Goal: Information Seeking & Learning: Learn about a topic

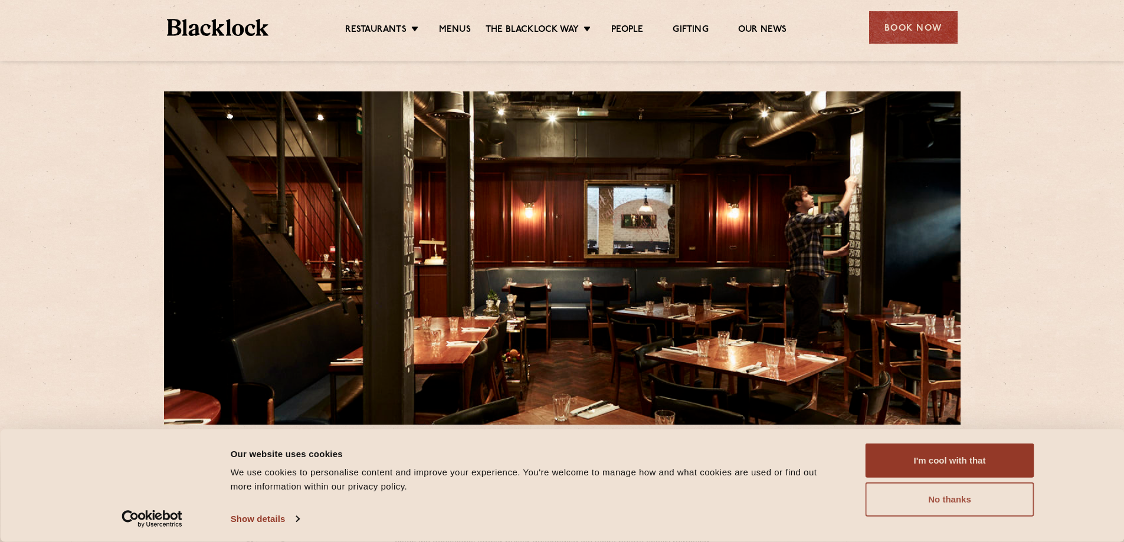
click at [946, 504] on button "No thanks" at bounding box center [949, 499] width 169 height 34
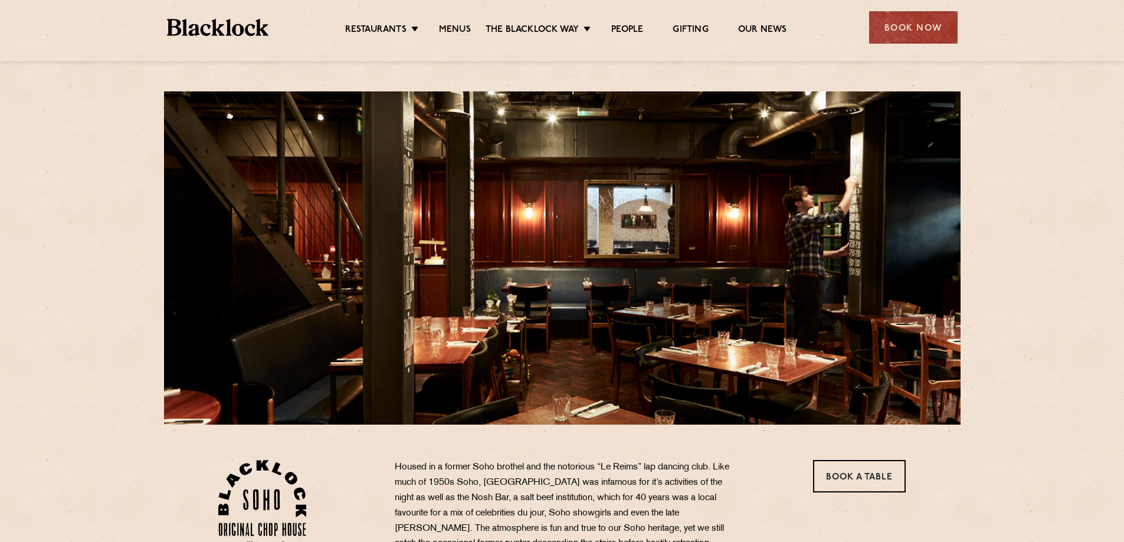
click at [431, 23] on ul "Restaurants [GEOGRAPHIC_DATA] [GEOGRAPHIC_DATA] [GEOGRAPHIC_DATA] [GEOGRAPHIC_D…" at bounding box center [565, 27] width 594 height 19
click at [454, 30] on link "Menus" at bounding box center [455, 30] width 32 height 13
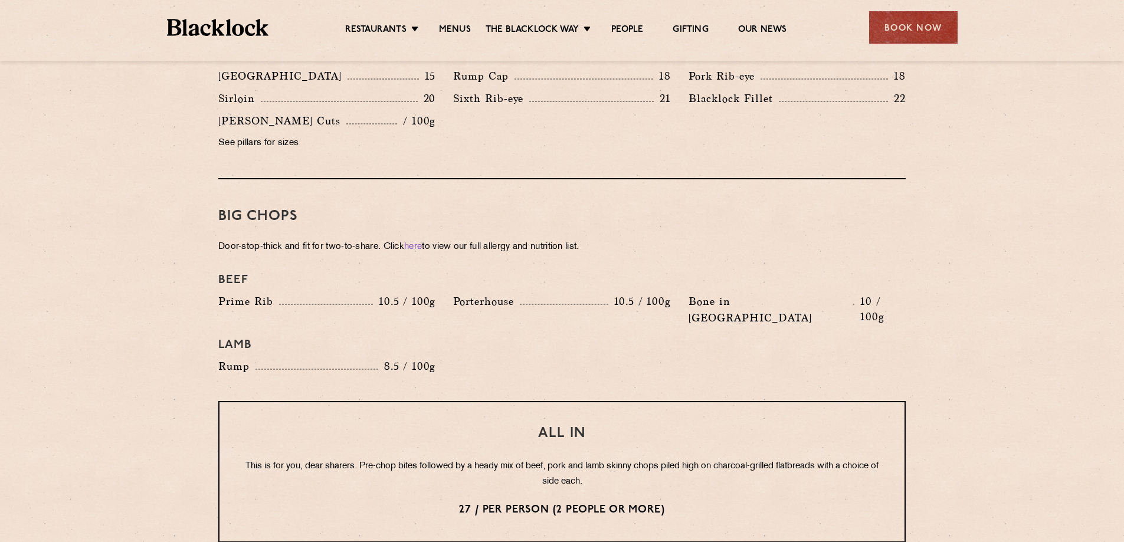
scroll to position [1357, 0]
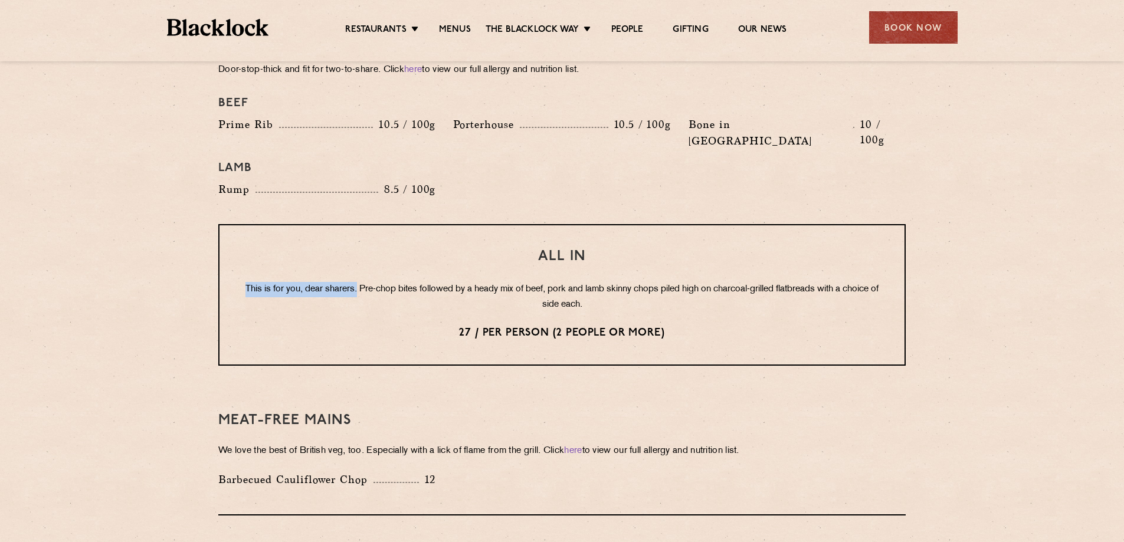
drag, startPoint x: 255, startPoint y: 254, endPoint x: 371, endPoint y: 255, distance: 116.2
click at [371, 282] on p "This is for you, dear sharers. Pre-chop bites followed by a heady mix of beef, …" at bounding box center [562, 297] width 638 height 31
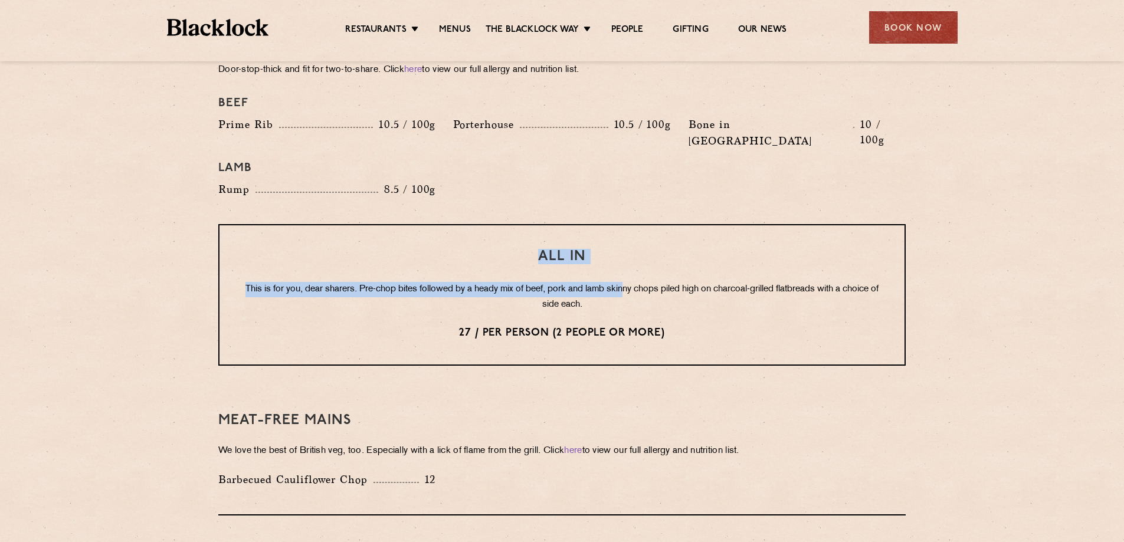
drag, startPoint x: 534, startPoint y: 222, endPoint x: 644, endPoint y: 232, distance: 110.1
click at [644, 232] on div "All In This is for you, dear sharers. Pre-chop bites followed by a heady mix of…" at bounding box center [561, 295] width 687 height 142
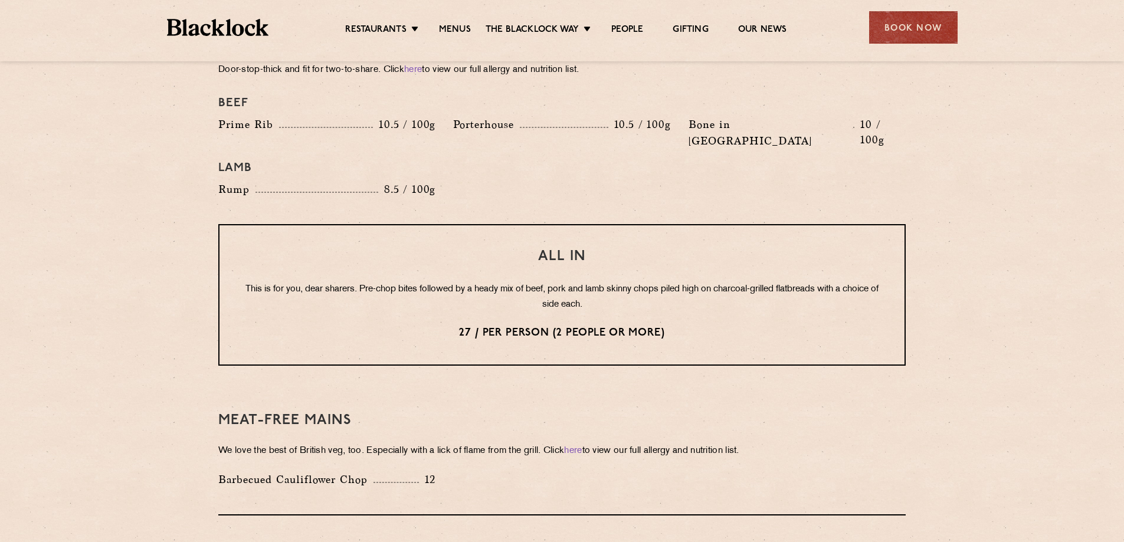
click at [501, 282] on p "This is for you, dear sharers. Pre-chop bites followed by a heady mix of beef, …" at bounding box center [562, 297] width 638 height 31
drag, startPoint x: 461, startPoint y: 299, endPoint x: 537, endPoint y: 304, distance: 75.6
click at [537, 326] on p "27 / per person (2 people or more)" at bounding box center [562, 333] width 638 height 15
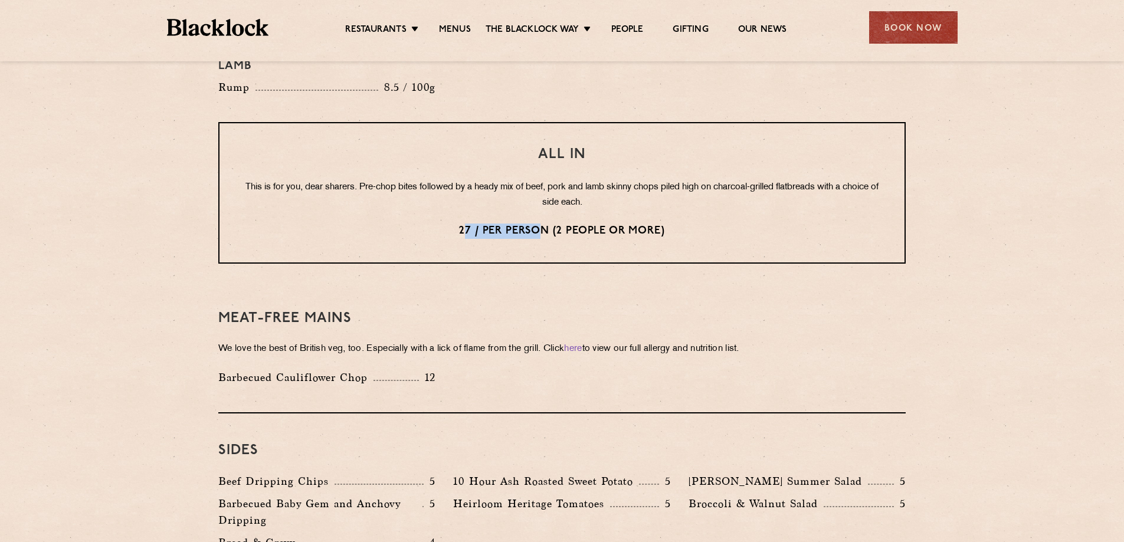
scroll to position [1475, 0]
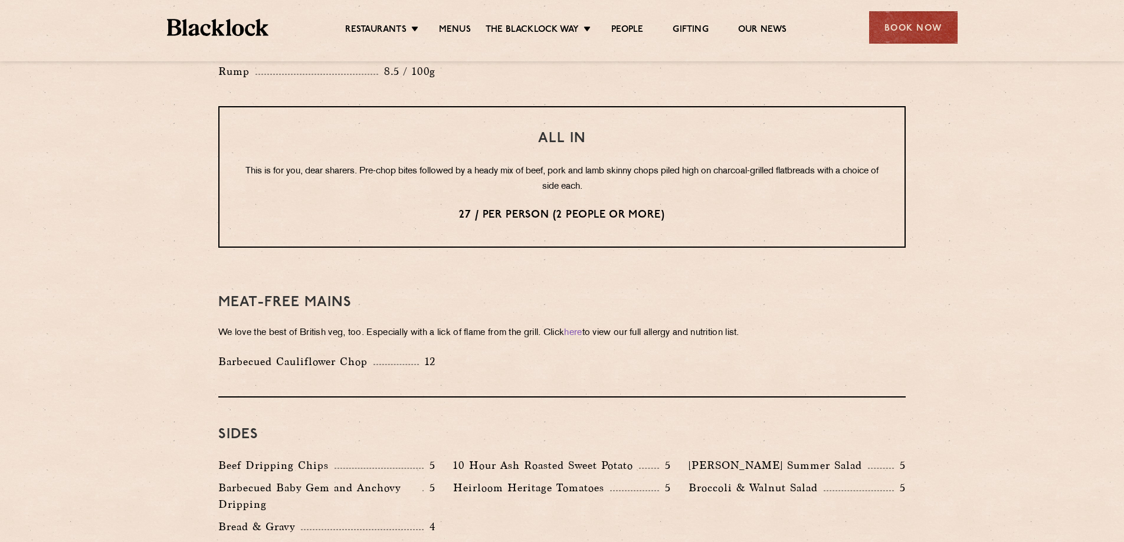
click at [595, 265] on div "Meat-Free mains We love the best of British veg, too. Especially with a lick of…" at bounding box center [561, 331] width 687 height 132
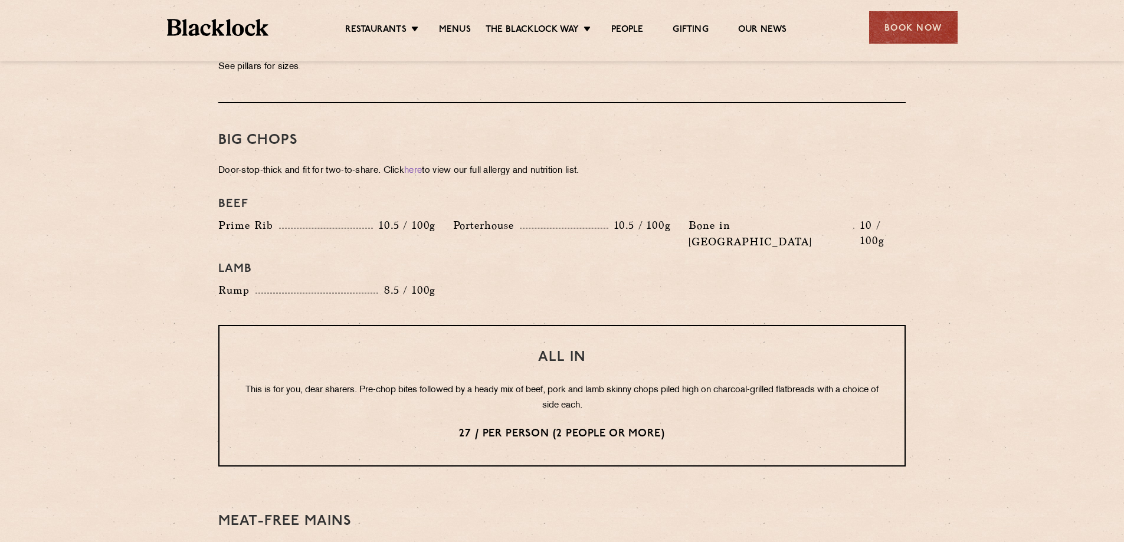
scroll to position [1298, 0]
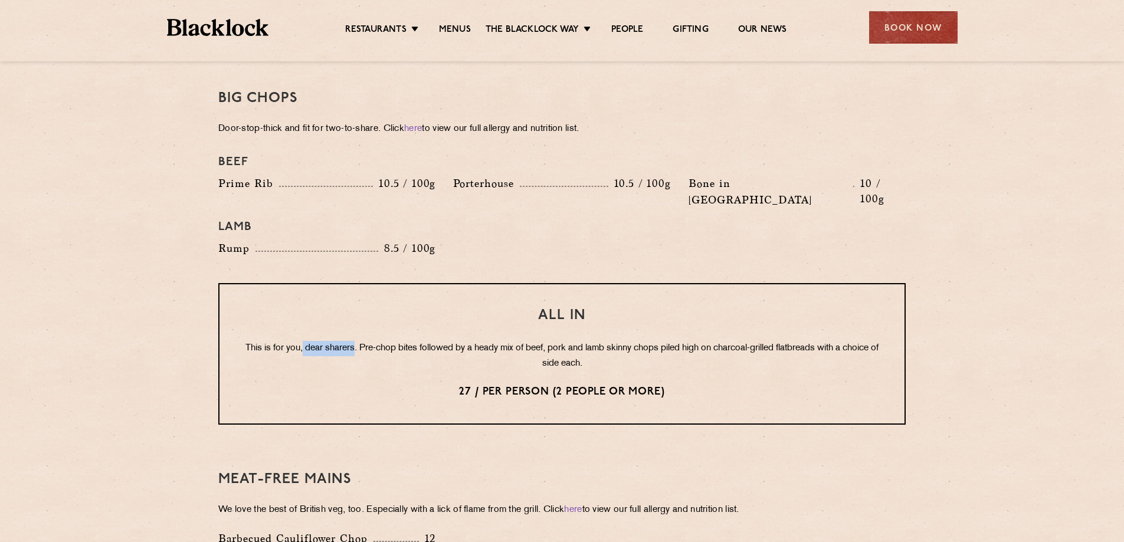
drag, startPoint x: 317, startPoint y: 317, endPoint x: 370, endPoint y: 318, distance: 53.7
click at [370, 341] on p "This is for you, dear sharers. Pre-chop bites followed by a heady mix of beef, …" at bounding box center [562, 356] width 638 height 31
click at [395, 341] on p "This is for you, dear sharers. Pre-chop bites followed by a heady mix of beef, …" at bounding box center [562, 356] width 638 height 31
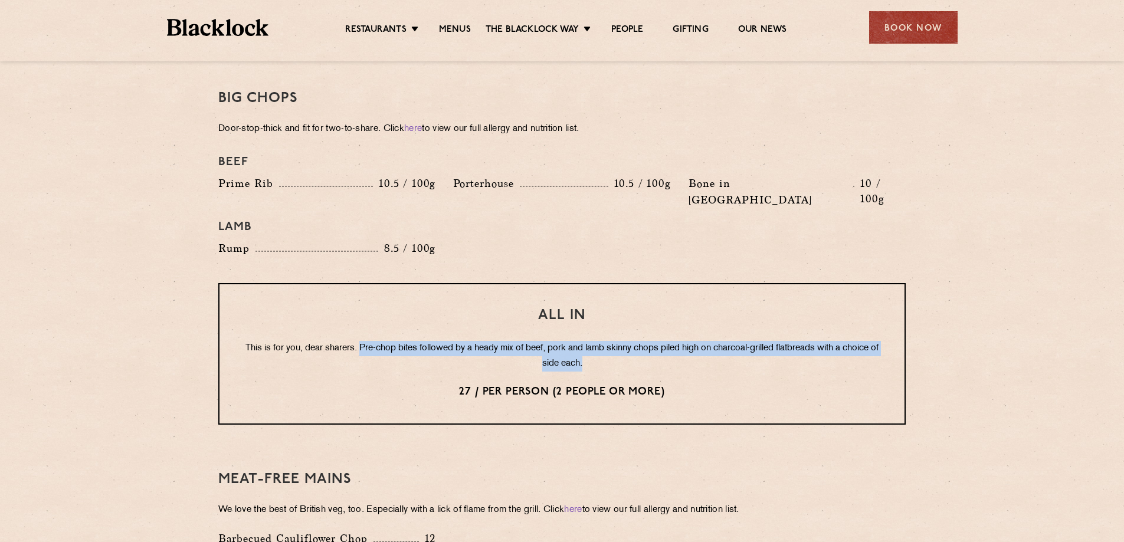
drag, startPoint x: 376, startPoint y: 315, endPoint x: 607, endPoint y: 335, distance: 231.5
click at [607, 341] on p "This is for you, dear sharers. Pre-chop bites followed by a heady mix of beef, …" at bounding box center [562, 356] width 638 height 31
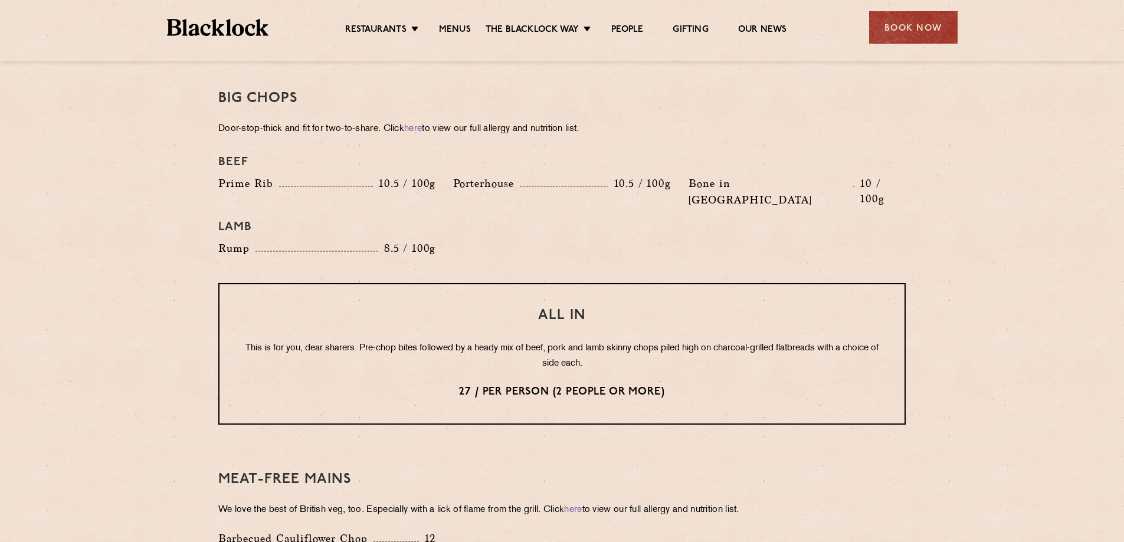
click at [631, 342] on div "All In This is for you, dear sharers. Pre-chop bites followed by a heady mix of…" at bounding box center [561, 354] width 687 height 142
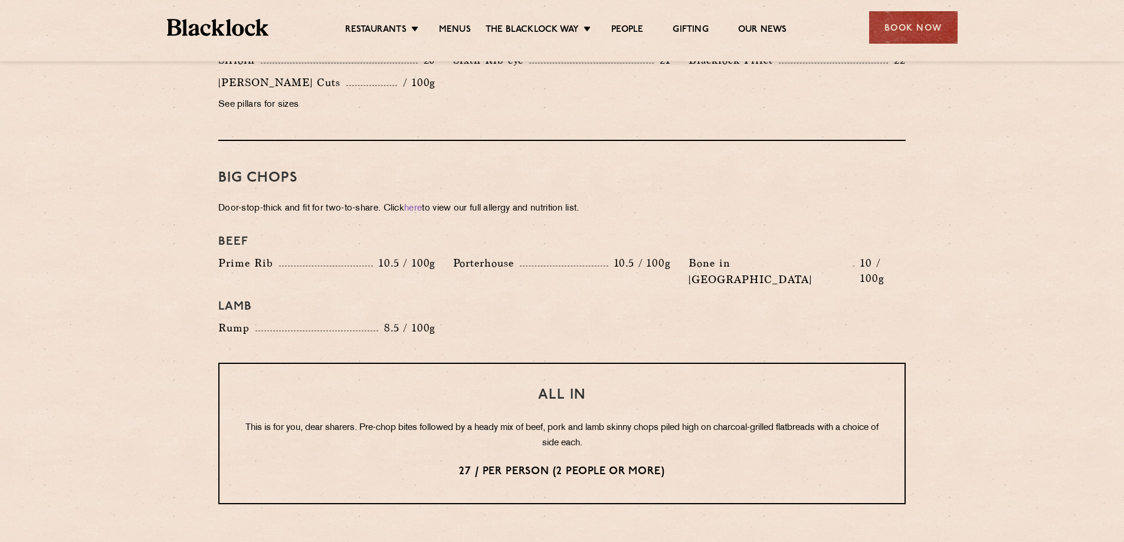
scroll to position [1239, 0]
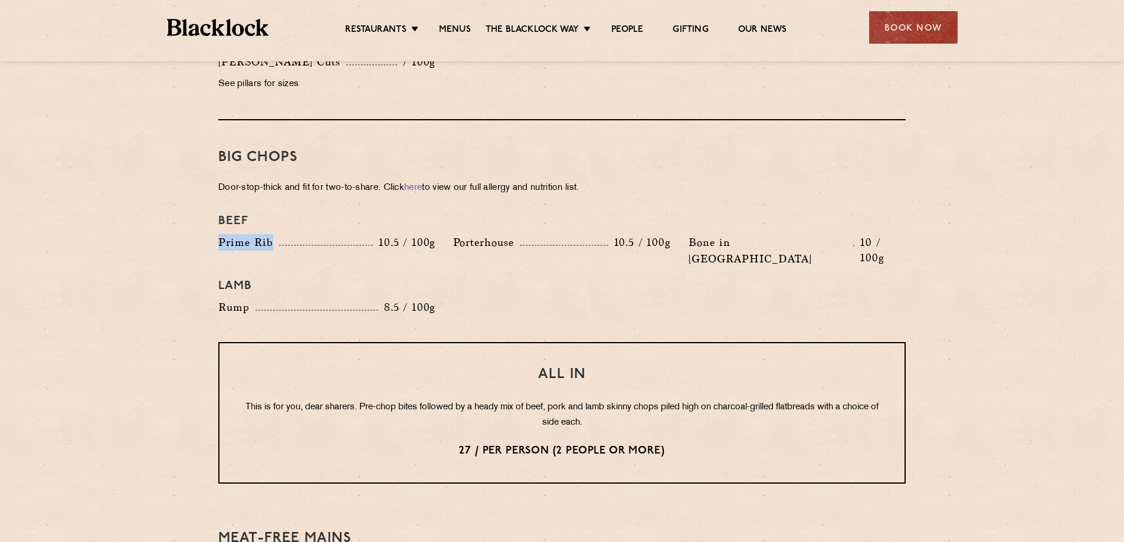
drag, startPoint x: 217, startPoint y: 227, endPoint x: 278, endPoint y: 234, distance: 61.1
click at [278, 234] on div "Prime Rib 10.5 / 100g" at bounding box center [326, 253] width 235 height 39
drag, startPoint x: 209, startPoint y: 277, endPoint x: 247, endPoint y: 275, distance: 38.4
click at [247, 275] on div "Pre Chop Bites Blacklock Potted Meats & Kimchi 1.5 Egg & Anchovy 1.5 Cheese & P…" at bounding box center [561, 204] width 717 height 1698
drag, startPoint x: 454, startPoint y: 225, endPoint x: 509, endPoint y: 226, distance: 54.9
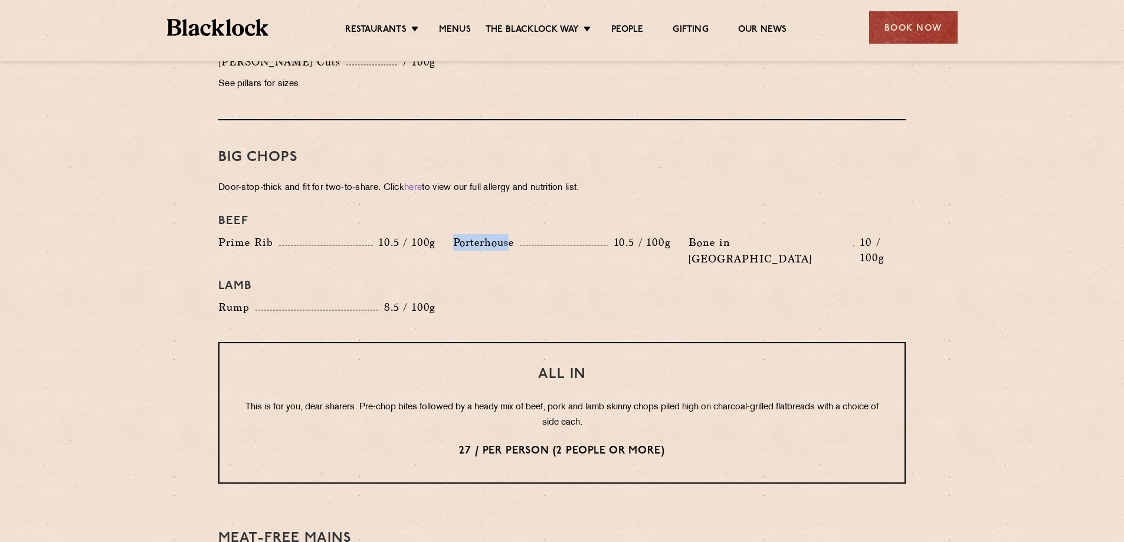
click at [509, 234] on p "Porterhouse" at bounding box center [486, 242] width 67 height 17
drag, startPoint x: 690, startPoint y: 227, endPoint x: 784, endPoint y: 228, distance: 95.0
click at [784, 234] on div "Bone in Sirloin 10 / 100g" at bounding box center [796, 250] width 217 height 33
click at [757, 239] on div "Bone in Sirloin 10 / 100g" at bounding box center [796, 253] width 235 height 39
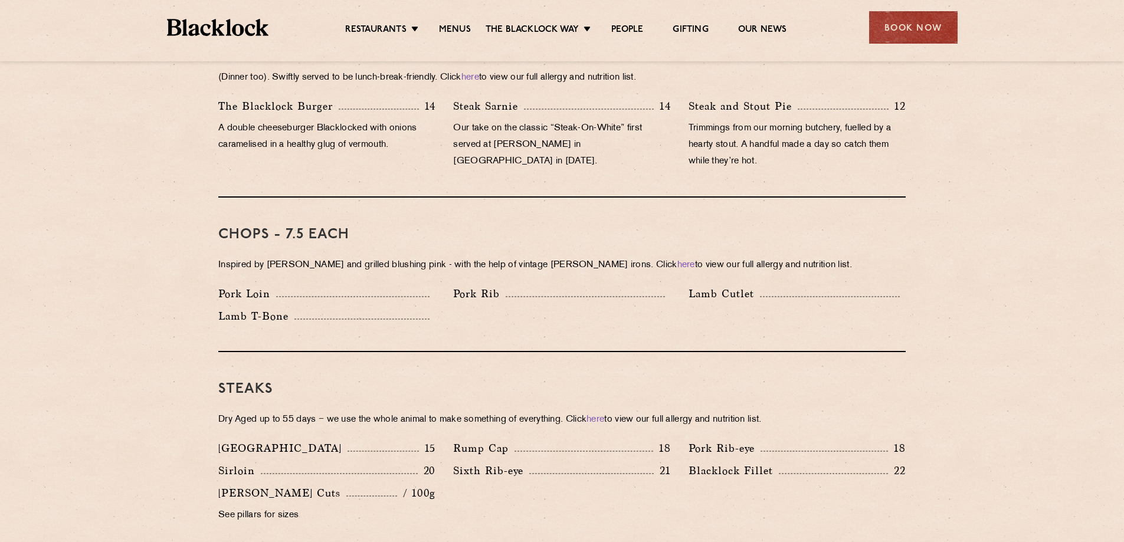
scroll to position [826, 0]
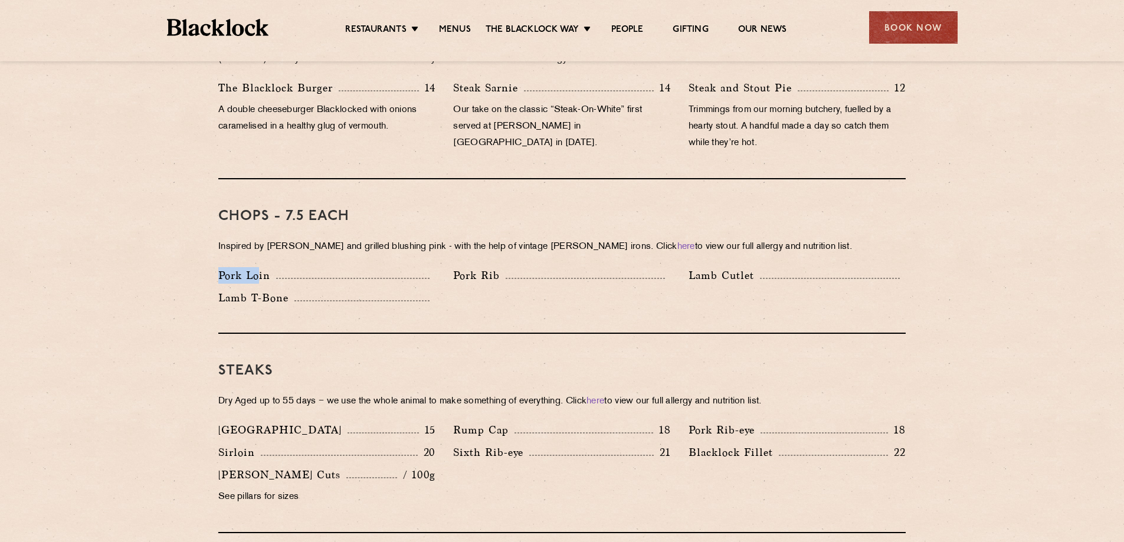
drag, startPoint x: 212, startPoint y: 260, endPoint x: 261, endPoint y: 260, distance: 49.0
click at [261, 267] on div "Pork Loin" at bounding box center [326, 278] width 235 height 22
drag, startPoint x: 211, startPoint y: 280, endPoint x: 294, endPoint y: 281, distance: 83.8
click at [294, 290] on div "Lamb T-Bone" at bounding box center [326, 301] width 235 height 22
drag, startPoint x: 492, startPoint y: 261, endPoint x: 508, endPoint y: 261, distance: 15.9
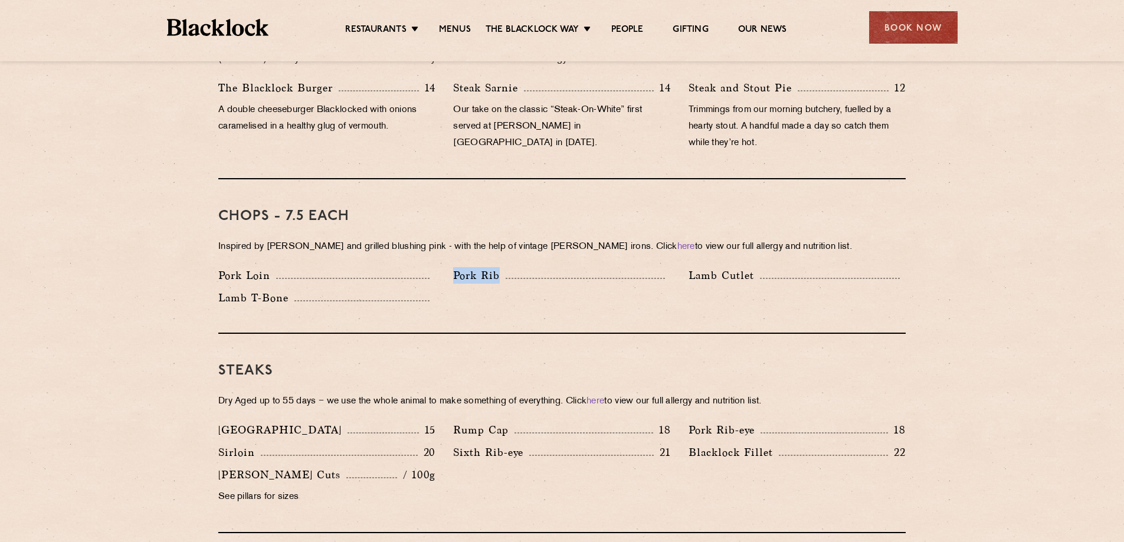
click at [508, 267] on div "Pork Rib" at bounding box center [561, 278] width 235 height 22
click at [709, 268] on div "Lamb Cutlet" at bounding box center [796, 278] width 235 height 22
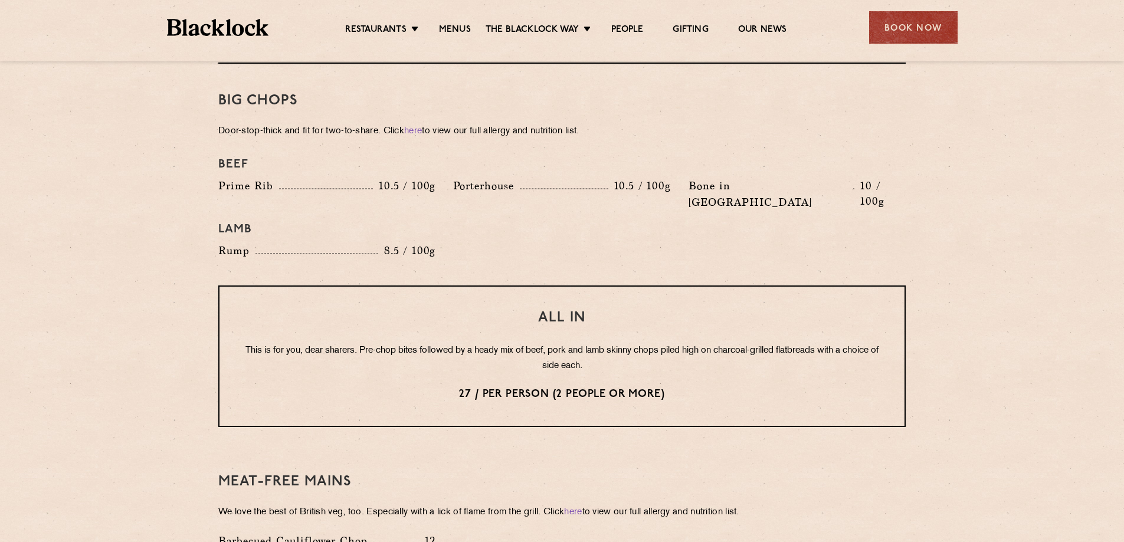
scroll to position [1298, 0]
